Goal: Task Accomplishment & Management: Manage account settings

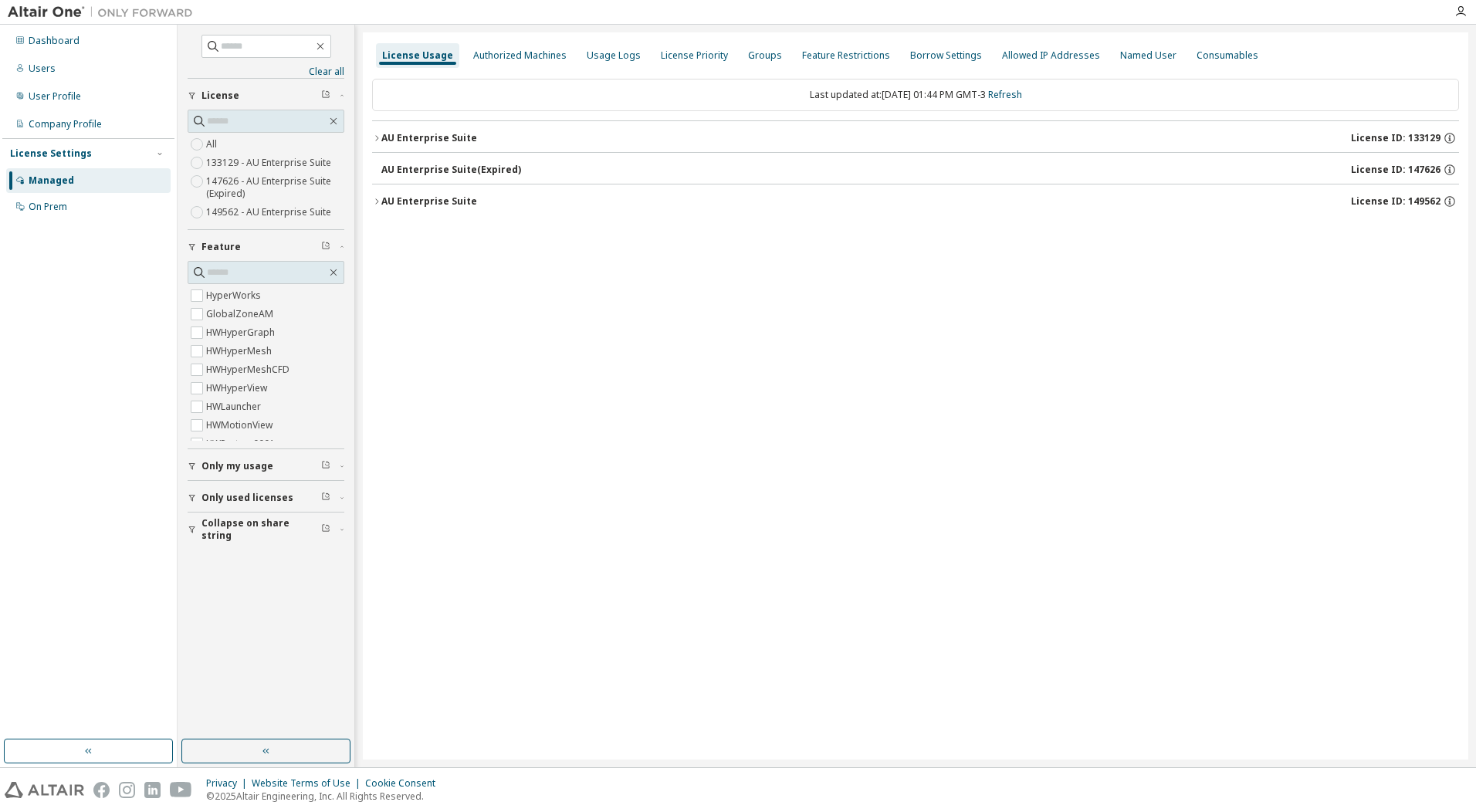
scroll to position [75, 0]
click at [56, 27] on div "Dashboard Users User Profile Company Profile License Settings Managed On Prem" at bounding box center [89, 396] width 177 height 742
click at [59, 31] on div "Dashboard" at bounding box center [88, 41] width 164 height 25
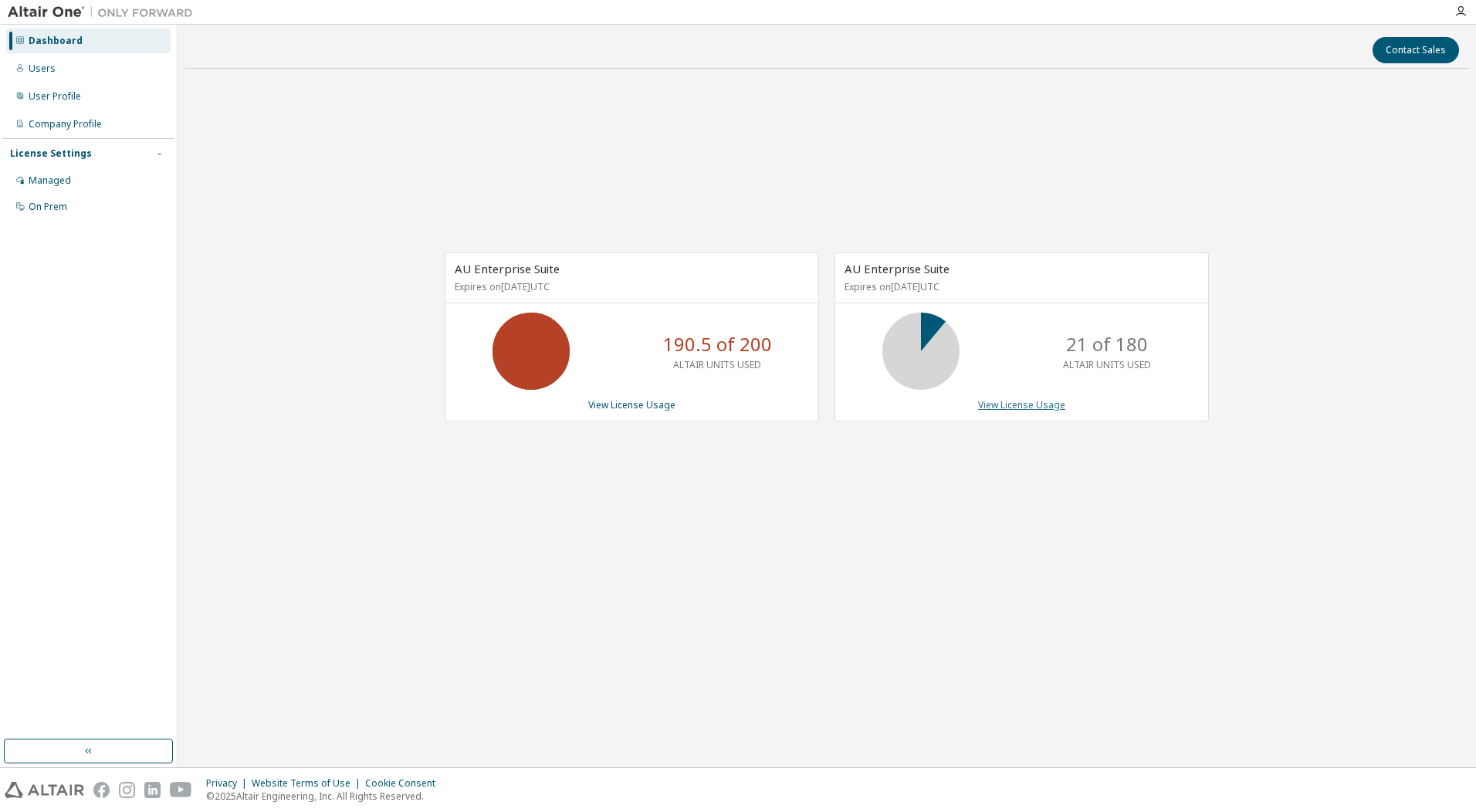
click at [1022, 404] on link "View License Usage" at bounding box center [1021, 405] width 87 height 13
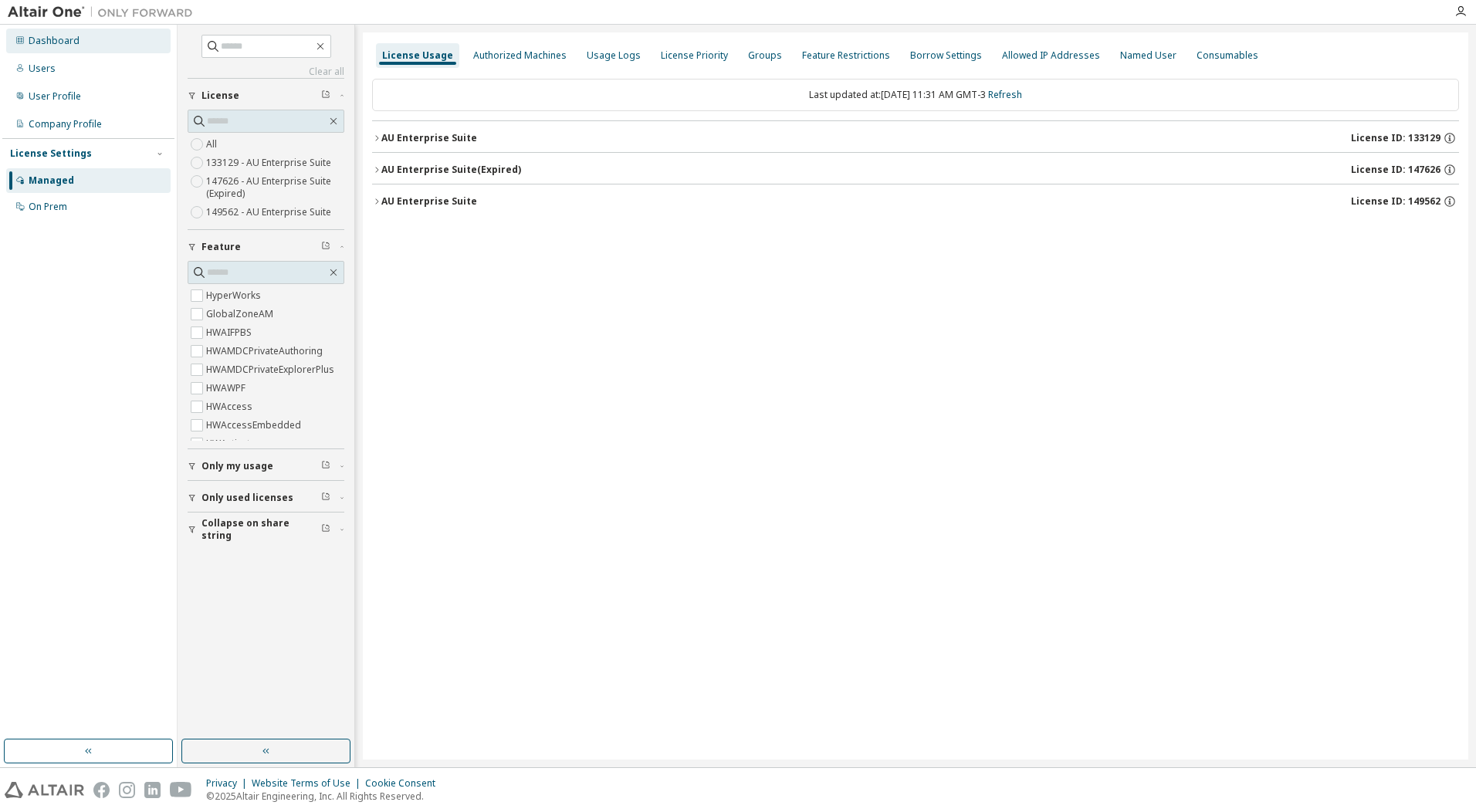
click at [85, 40] on div "Dashboard" at bounding box center [88, 41] width 164 height 25
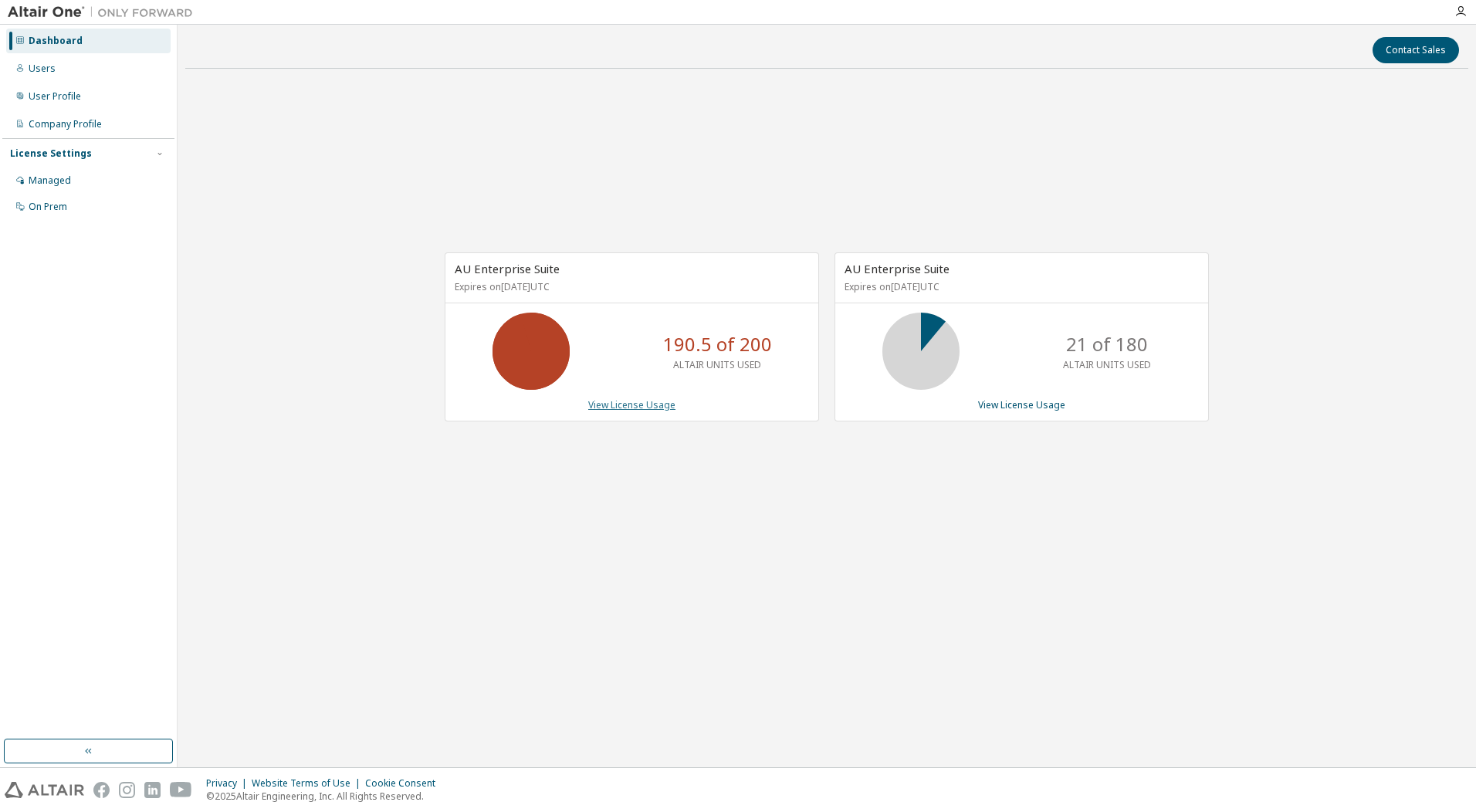
click at [628, 408] on link "View License Usage" at bounding box center [632, 405] width 87 height 13
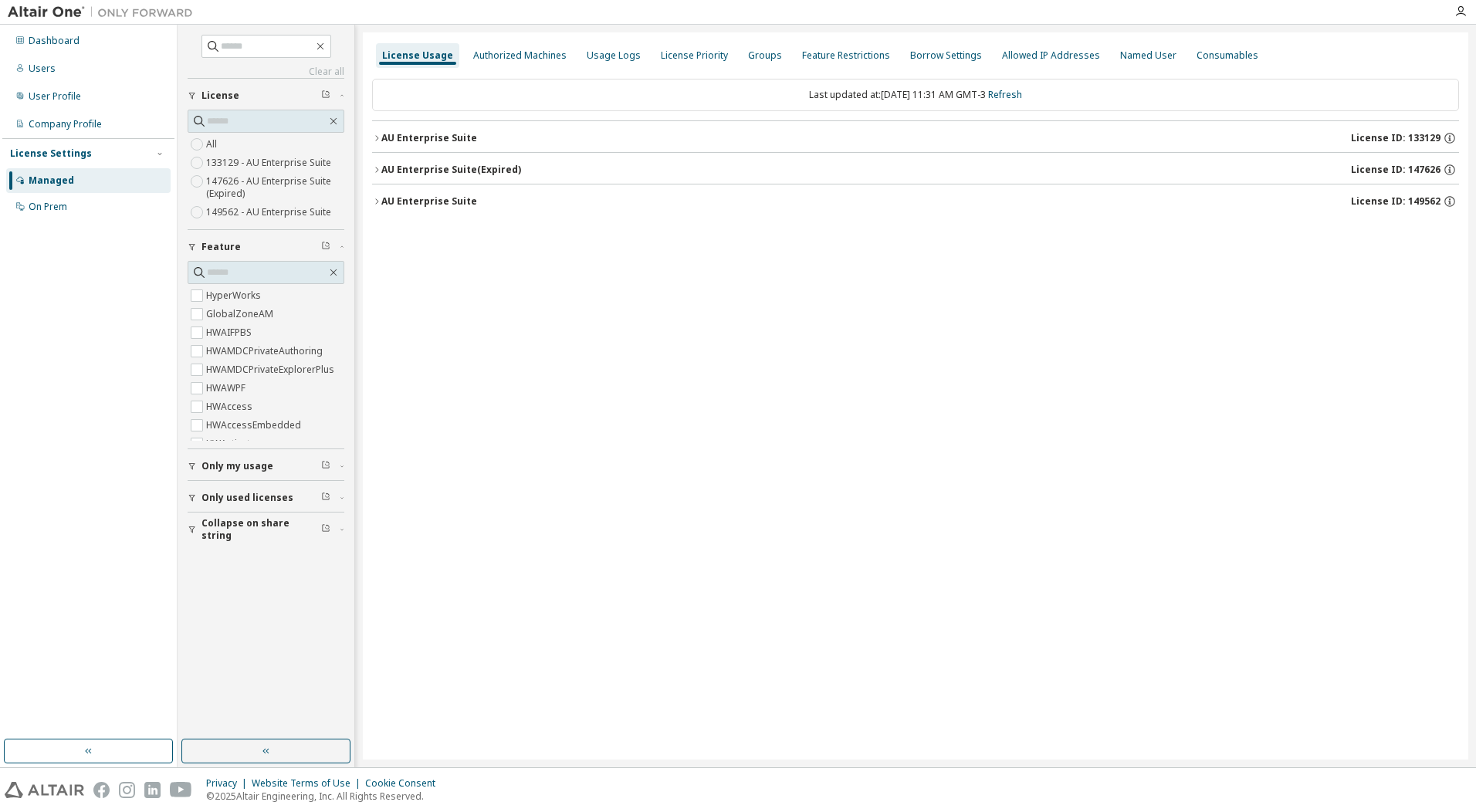
click at [230, 499] on span "Only used licenses" at bounding box center [247, 497] width 92 height 12
click at [729, 285] on div "License Usage Authorized Machines Usage Logs License Priority Groups Feature Re…" at bounding box center [916, 395] width 1106 height 727
